Goal: Task Accomplishment & Management: Manage account settings

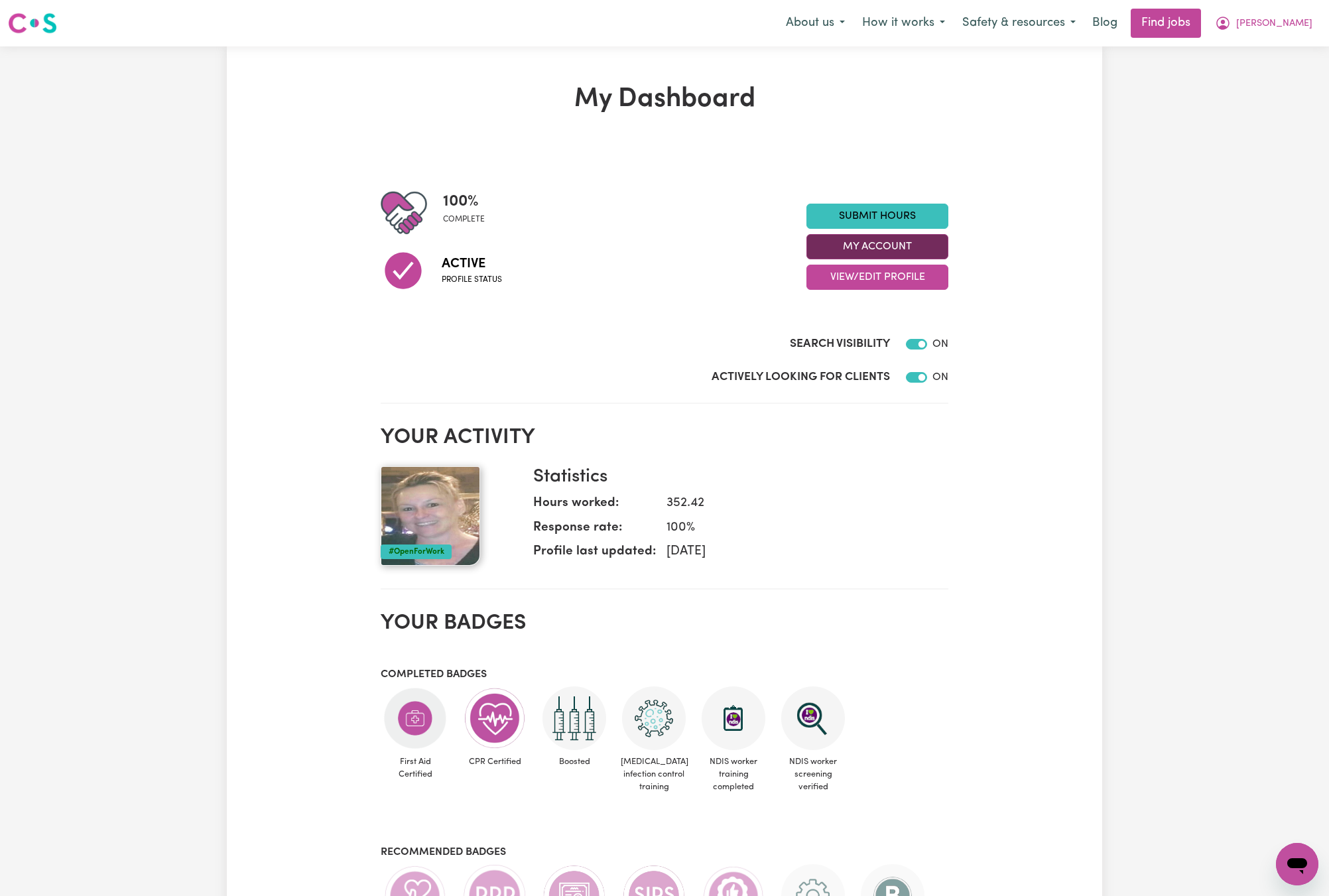
click at [939, 245] on button "My Account" at bounding box center [877, 246] width 142 height 25
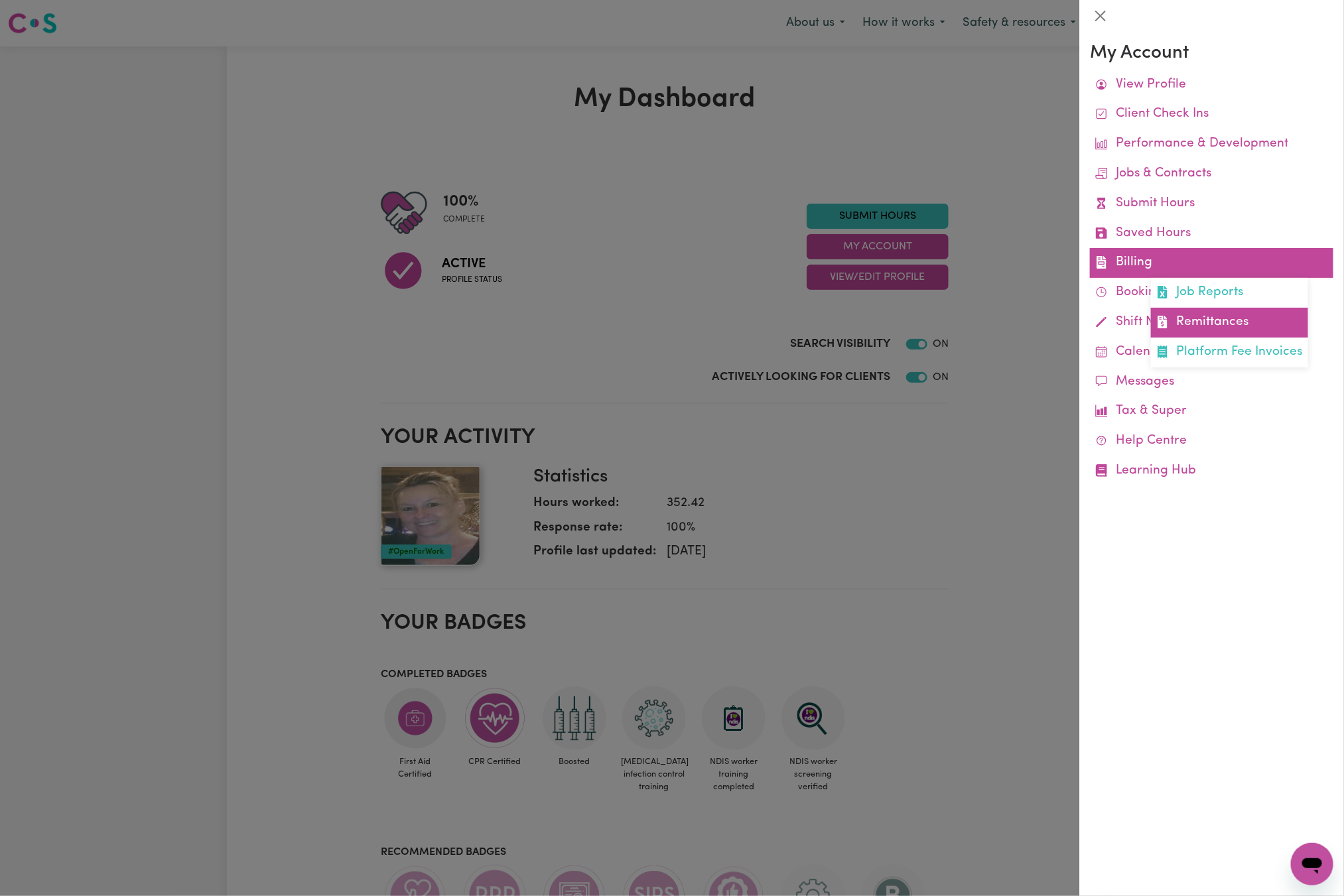
click at [1211, 314] on link "Remittances" at bounding box center [1229, 323] width 158 height 30
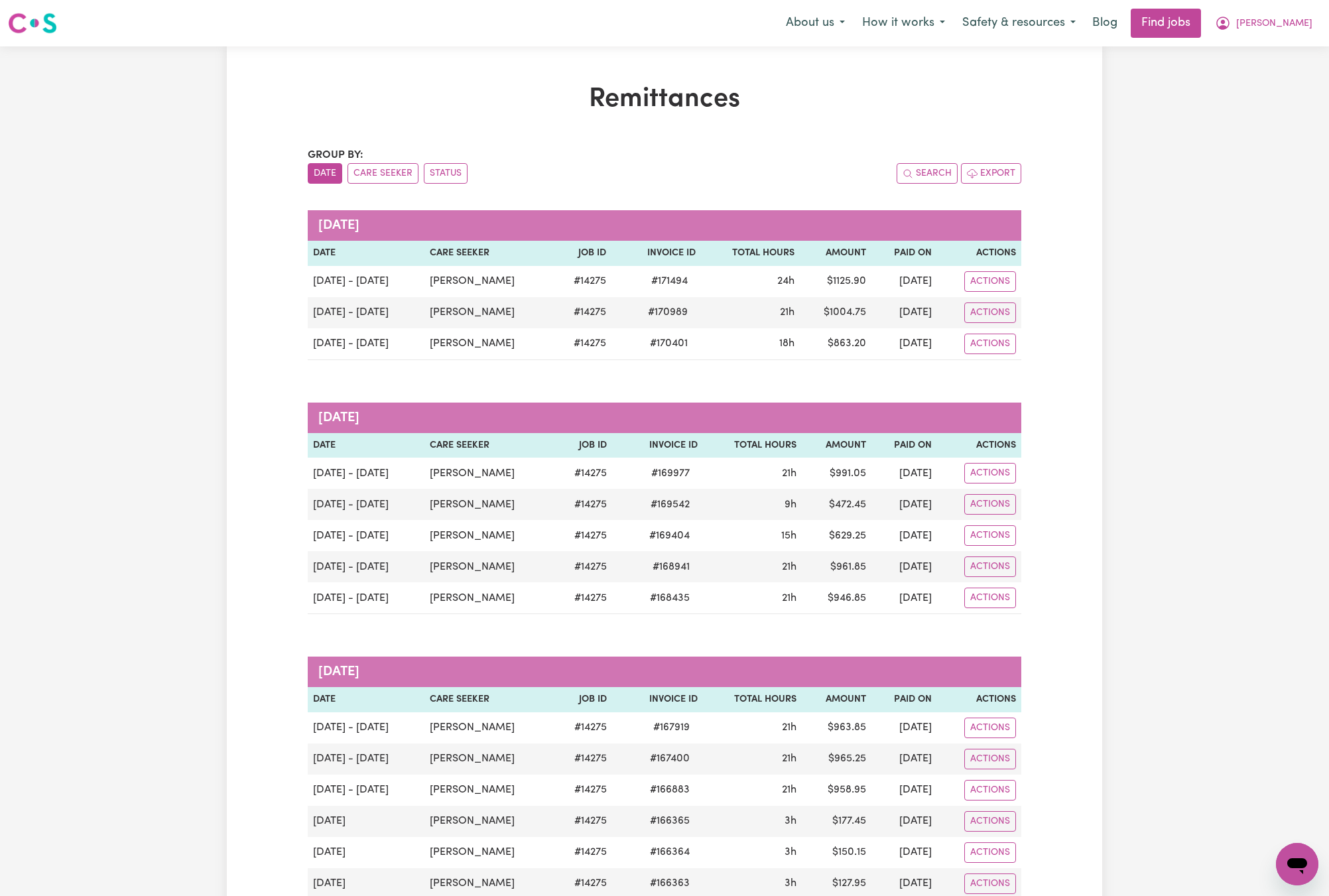
click at [1284, 7] on nav "Menu About us How it works Safety & resources Blog Find jobs [PERSON_NAME]" at bounding box center [664, 23] width 1329 height 47
drag, startPoint x: 1300, startPoint y: 20, endPoint x: 1298, endPoint y: 30, distance: 10.2
click at [1301, 20] on span "[PERSON_NAME]" at bounding box center [1274, 23] width 76 height 14
click at [1298, 66] on link "My Dashboard" at bounding box center [1268, 75] width 105 height 25
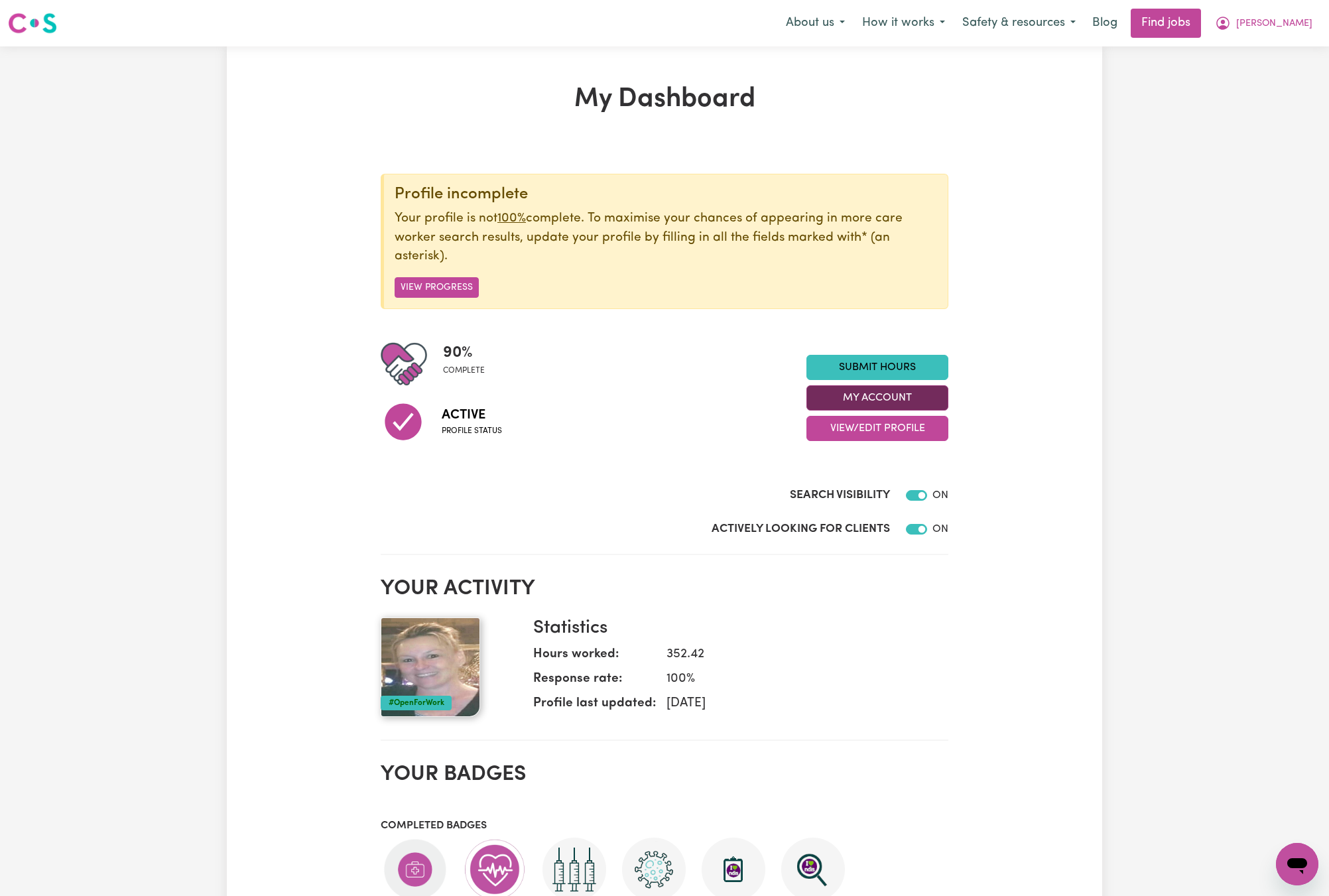
click at [939, 390] on button "My Account" at bounding box center [877, 397] width 142 height 25
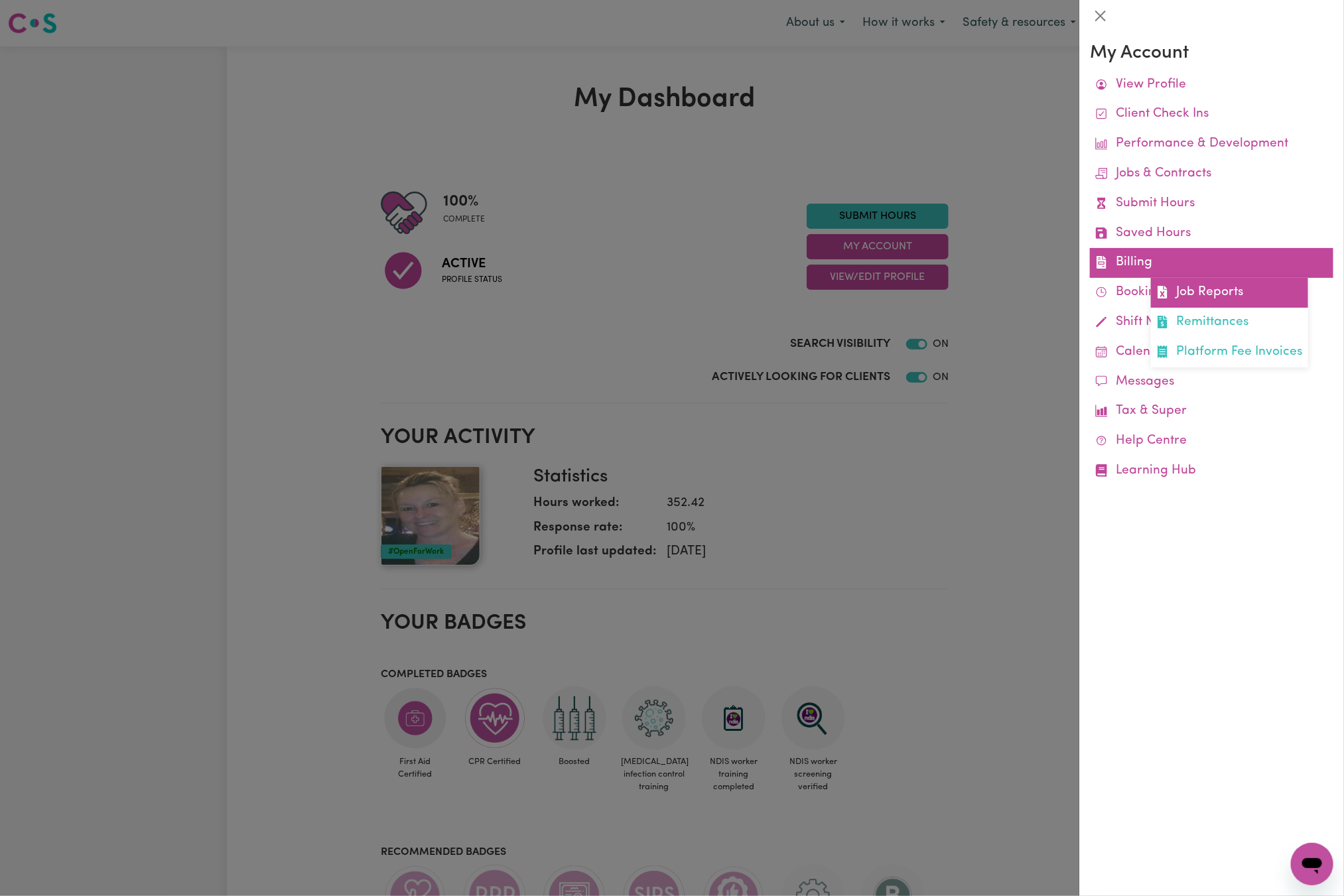
click at [1254, 285] on link "Job Reports" at bounding box center [1229, 293] width 158 height 30
